Goal: Transaction & Acquisition: Book appointment/travel/reservation

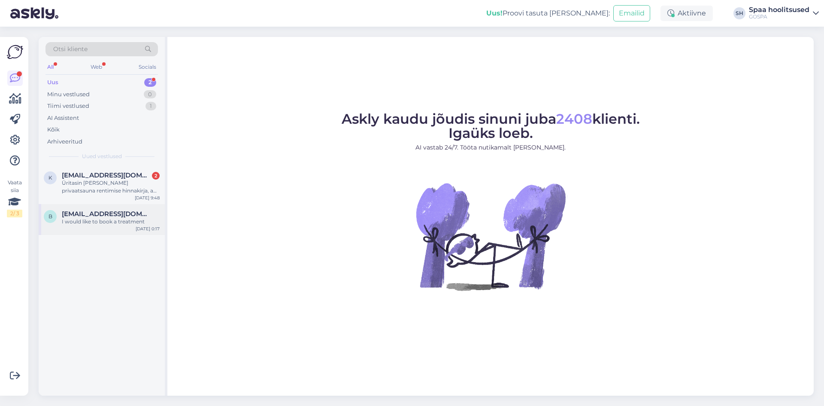
click at [78, 220] on div "I would like to book a treatment" at bounding box center [111, 222] width 98 height 8
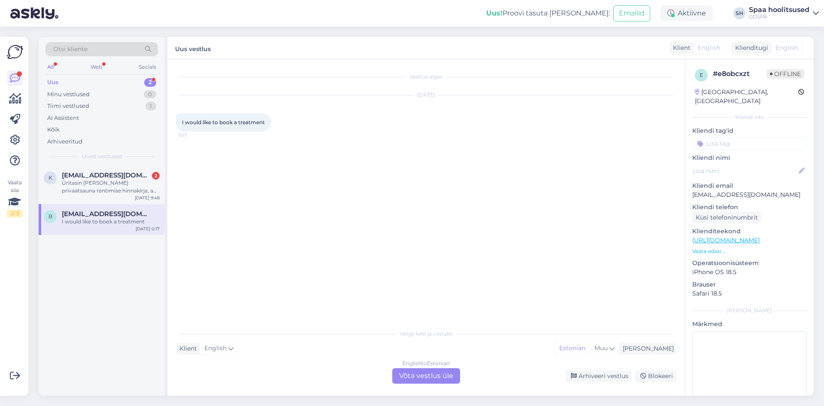
click at [417, 378] on div "English to Estonian Võta vestlus üle" at bounding box center [426, 375] width 68 height 15
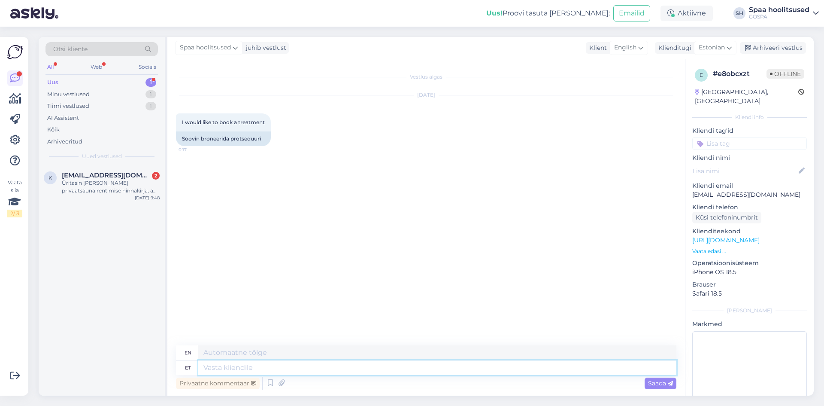
click at [322, 368] on textarea at bounding box center [437, 367] width 478 height 15
type textarea "Tere."
type textarea "Hello."
type textarea "Tere. Mis a"
type textarea "Hello. What"
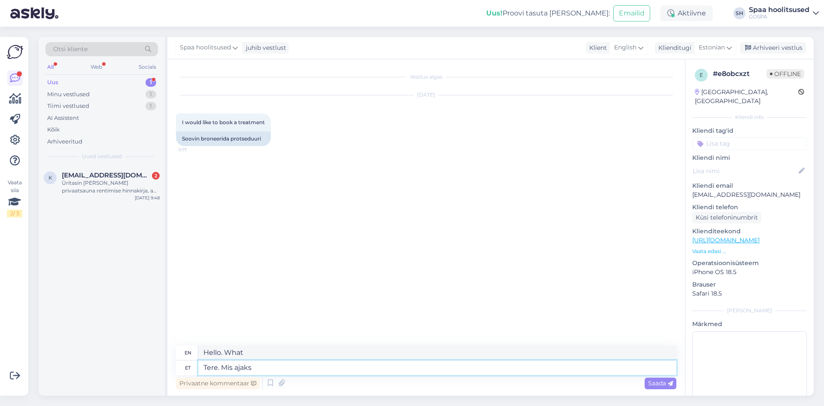
type textarea "Tere. Mis ajaks"
type textarea "Hello. What time?"
type textarea "Tere. Mis ajaks ja m"
type textarea "Hello. What time and"
type textarea "Tere. Mis ajaks ja millist"
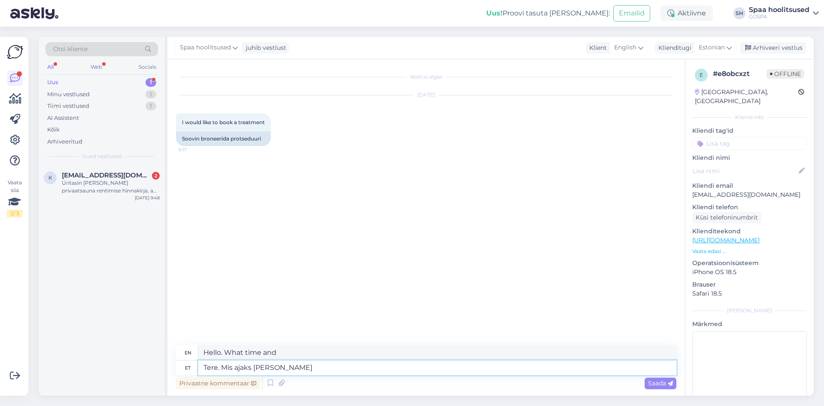
type textarea "Hello. What time and what kind"
type textarea "Tere. Mis ajaks ja millist hoolitsust s"
type textarea "Hello. For what time and what kind of treatment?"
type textarea "Tere. Mis ajaks ja millist hoolitsust soovite"
type textarea "Hello. What time and what kind of treatment would you like?"
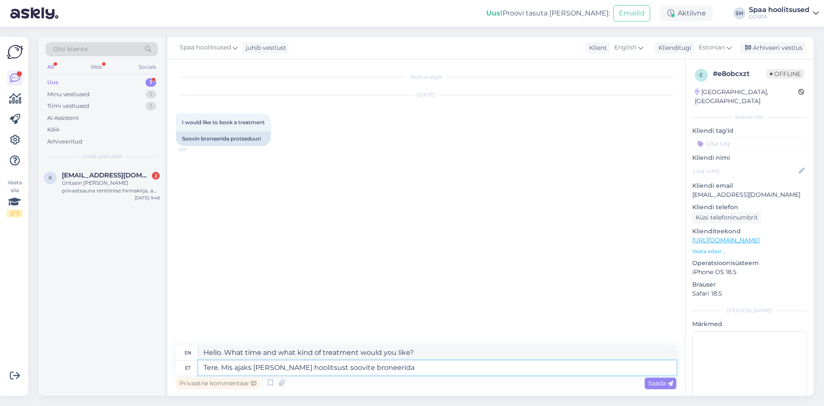
type textarea "Tere. Mis ajaks [PERSON_NAME] hoolitsust soovite broneerida?"
type textarea "Hello. What time and what treatment would you like to book?"
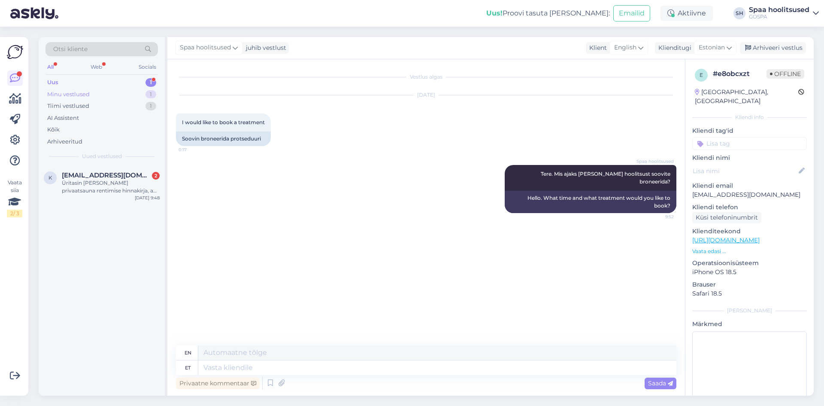
click at [79, 92] on div "Minu vestlused" at bounding box center [68, 94] width 43 height 9
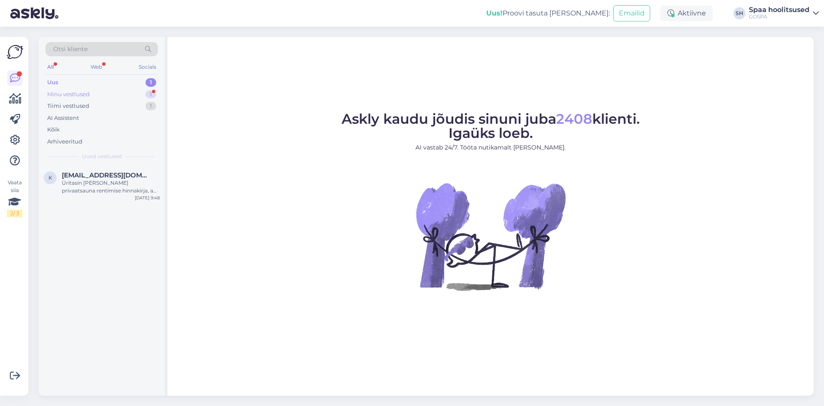
click at [83, 94] on div "Minu vestlused" at bounding box center [68, 94] width 43 height 9
click at [98, 179] on div "The GOSPA ritual for your body and face for 3pm" at bounding box center [111, 186] width 98 height 15
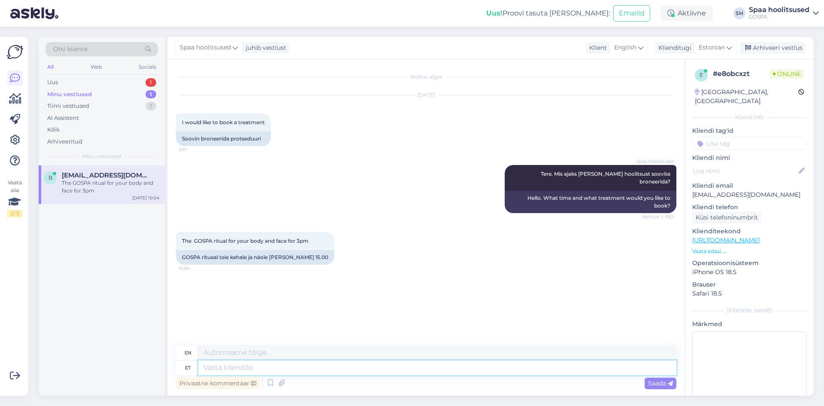
click at [446, 367] on textarea at bounding box center [437, 367] width 478 height 15
type textarea "GOSPA"
type textarea "GOSPA rituaali"
type textarea "GOSPA ritual"
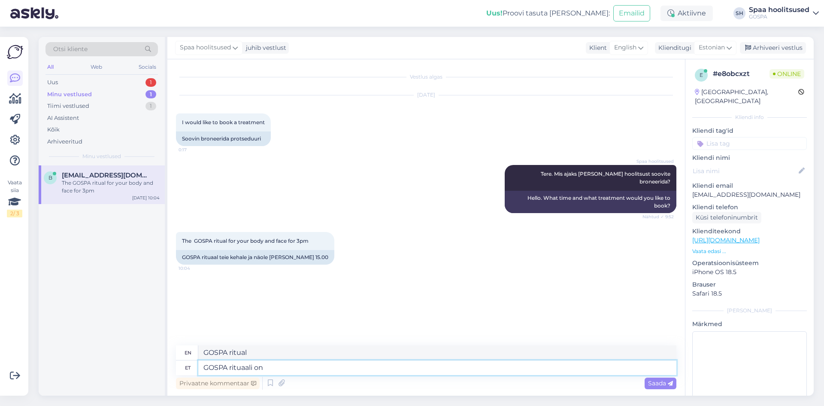
type textarea "GOSPA rituaali on m"
type textarea "The GOSPA ritual is"
type textarea "GOSPA rituaali on meil"
type textarea "We have the GOSPA ritual"
type textarea "GOSPA rituaali on [PERSON_NAME]"
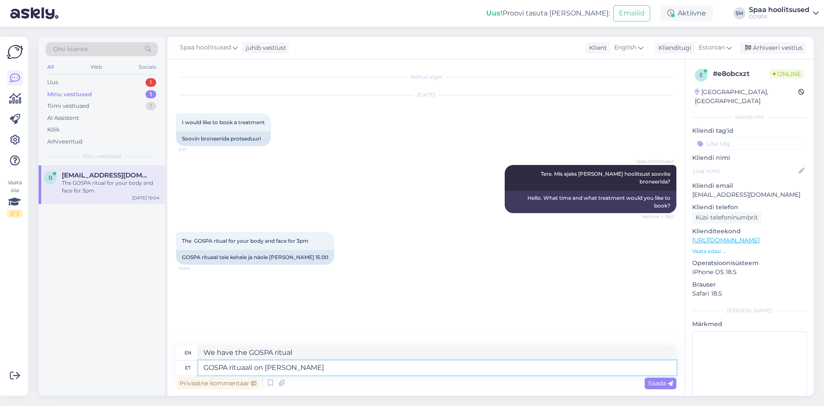
type textarea "We have the GOSPA ritual [DATE]"
type textarea "GOSPA rituaali on [PERSON_NAME] pakkuda v"
type textarea "We have the GOSPA ritual to offer [DATE]"
type textarea "GOSPA rituaali on [PERSON_NAME] pakkuda veel a"
type textarea "We have another GOSPA ritual to offer [DATE]"
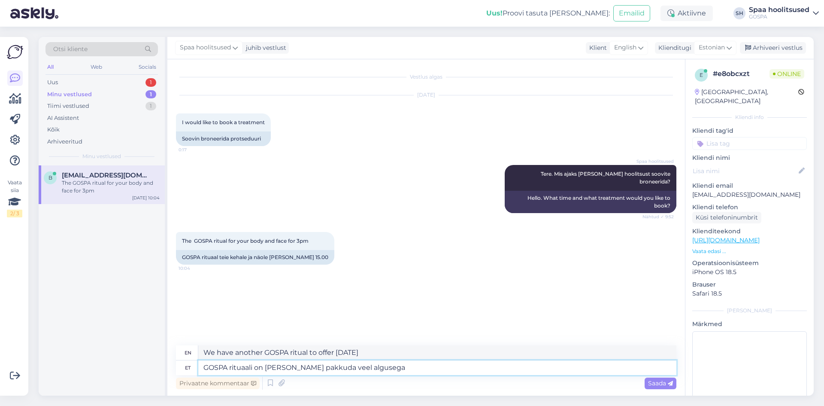
type textarea "GOSPA rituaali on [PERSON_NAME] pakkuda veel algusega"
type textarea "We still have the GOSPA ritual to offer [DATE], starting with"
type textarea "GOSPA rituaali on [PERSON_NAME] pakkuda veel algusega [PERSON_NAME]"
type textarea "We still have the GOSPA ritual to offer [DATE] starting at"
type textarea "GOSPA rituaali on [PERSON_NAME] pakkuda veel algusega [PERSON_NAME] 17:15."
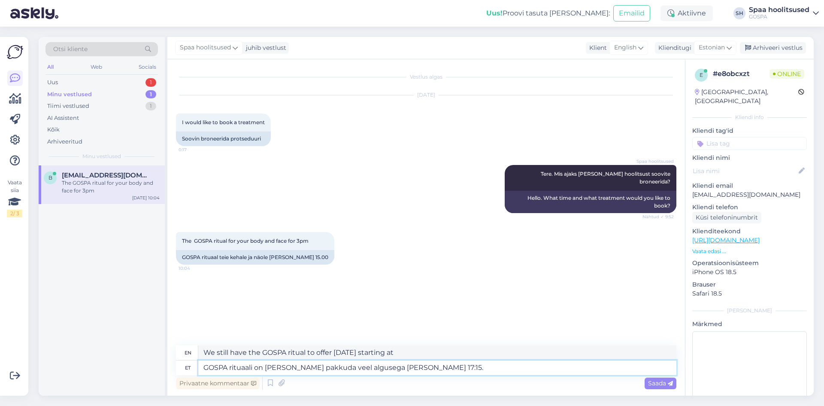
type textarea "We still have the GOSPA ritual to offer [DATE] starting at 5:15 PM."
type textarea "GOSPA rituaali on [PERSON_NAME] pakkuda veel algusega [PERSON_NAME] 17:15. Kas s"
type textarea "We still have the GOSPA ritual available [DATE] starting at 5:15 PM. Is"
type textarea "GOSPA rituaali on [PERSON_NAME] pakkuda veel algusega [PERSON_NAME] 17:15. Kas …"
type textarea "We still have the GOSPA ritual to offer [DATE] starting at 5:15 PM. Is this"
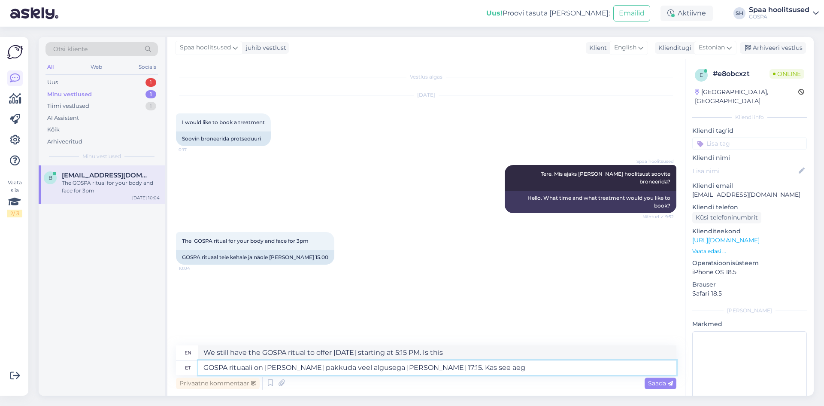
type textarea "GOSPA rituaali on [PERSON_NAME] pakkuda veel algusega [PERSON_NAME] 17:15. Kas …"
type textarea "We still have the GOSPA ritual available [DATE] starting at 5:15 PM. Is this th…"
type textarea "GOSPA rituaali on [PERSON_NAME] pakkuda veel algusega [PERSON_NAME] 17:15. Kas …"
type textarea "We still have the GOSPA ritual available [DATE] starting at 5:15 PM. Is this ti…"
type textarea "GOSPA rituaali on [PERSON_NAME] pakkuda veel algusega [PERSON_NAME] 17:15. Kas …"
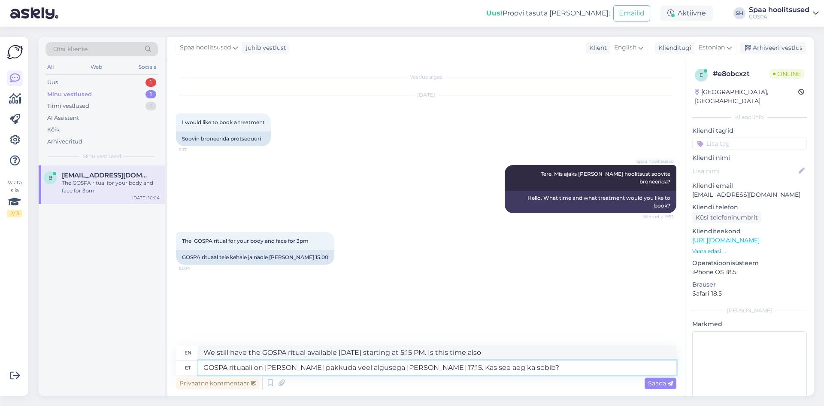
type textarea "We still have the GOSPA ritual available [DATE] starting at 5:15 PM. Is that a …"
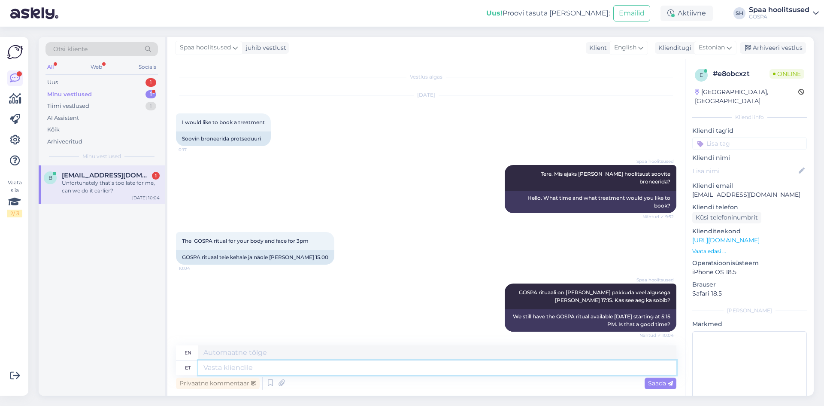
scroll to position [55, 0]
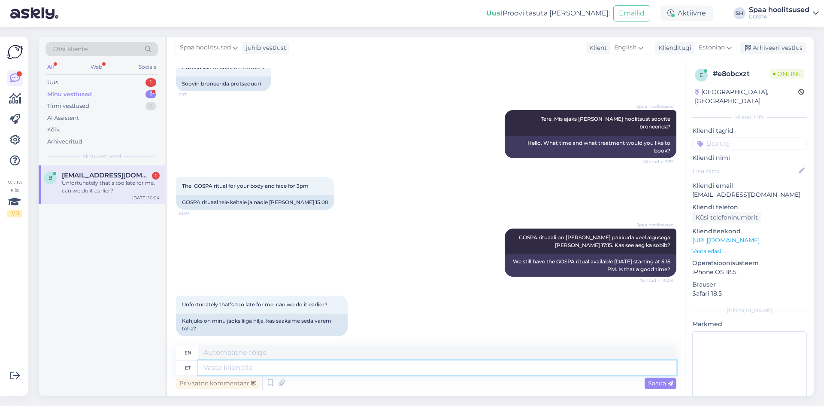
click at [260, 365] on textarea at bounding box center [437, 367] width 478 height 15
type textarea "Varasemat"
type textarea "Previous"
type textarea "Varasemat aeg"
type textarea "Earlier times"
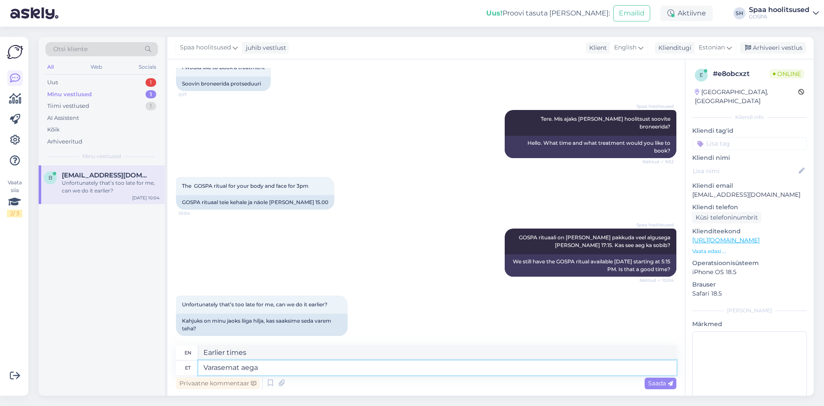
type textarea "Varasemat aega"
type textarea "Earlier time"
type textarea "Varasemat aega tänaseks e"
type textarea "Past tense for [DATE]"
type textarea "Varasemat aega tänaseks ei"
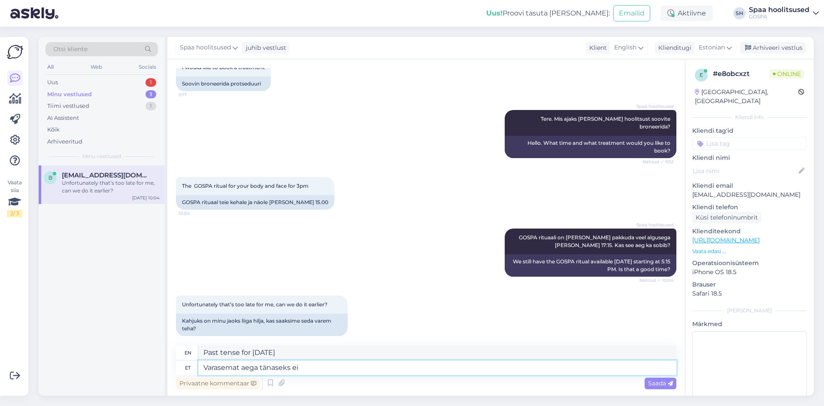
type textarea "No previous time for [DATE]"
type textarea "Varasemat aega tänaseks ei ole"
type textarea "There is no earlier time for [DATE]."
type textarea "Varasemat aega tänaseks ei ole kahjuks e"
type textarea "Unfortunately, there is no earlier time for [DATE]."
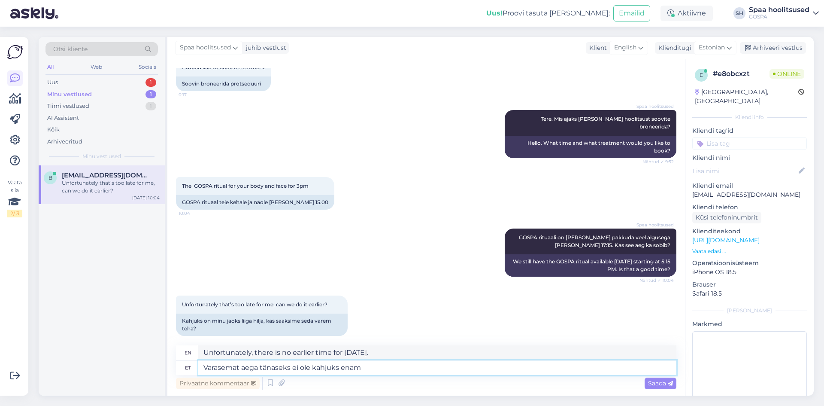
type textarea "Varasemat aega tänaseks ei ole kahjuks enam"
type textarea "Unfortunately, there is no longer any earlier time for [DATE]."
type textarea "Varasemat aega tänaseks ei ole kahjuks enam pakkuda"
type textarea "Unfortunately, an earlier time is no longer available for [DATE]."
type textarea "Varasemat aega tänaseks ei ole kahjuks enam pakkuda"
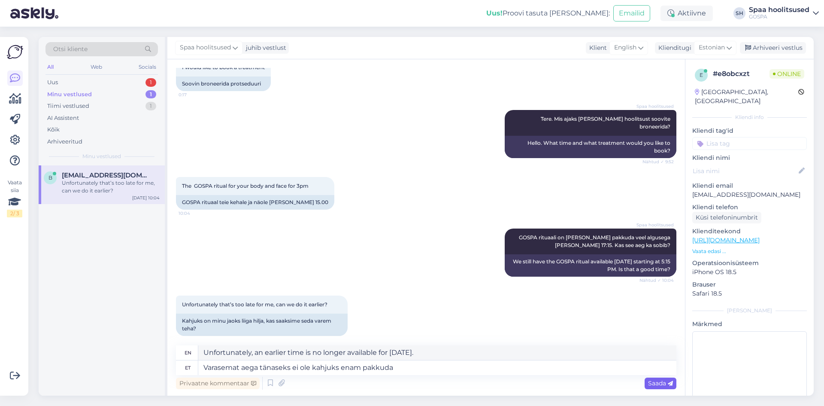
click at [650, 387] on div "Saada" at bounding box center [661, 383] width 32 height 12
